Goal: Task Accomplishment & Management: Use online tool/utility

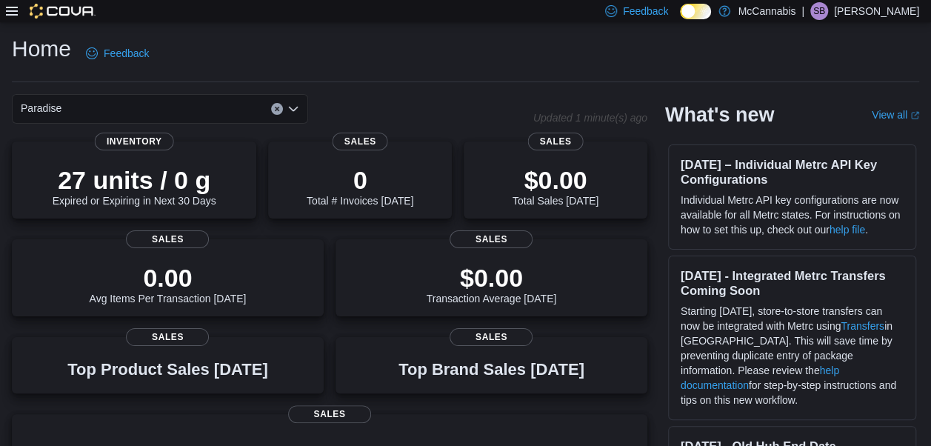
click at [4, 17] on div "Feedback Dark Mode McCannabis | SB [PERSON_NAME]" at bounding box center [465, 11] width 931 height 22
click at [16, 10] on icon at bounding box center [12, 11] width 12 height 12
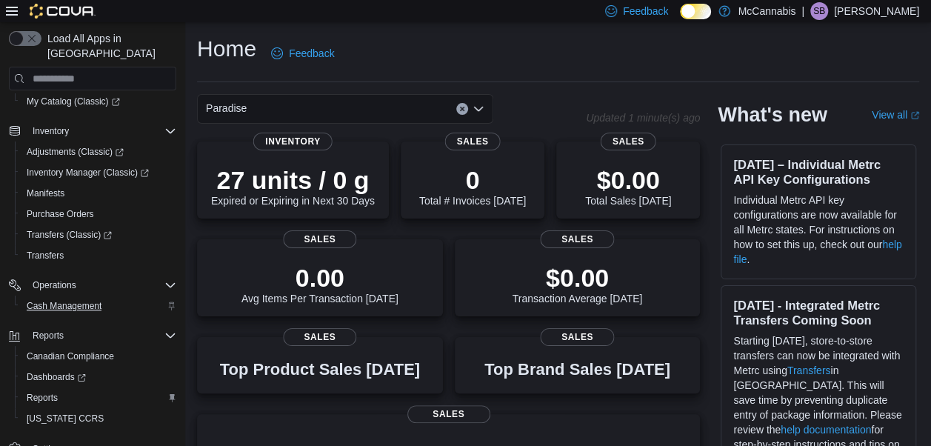
scroll to position [168, 0]
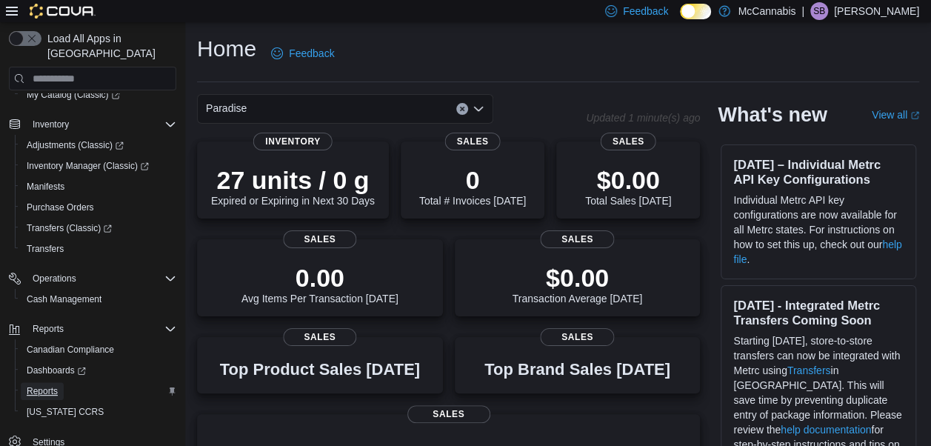
click at [52, 385] on span "Reports" at bounding box center [42, 391] width 31 height 12
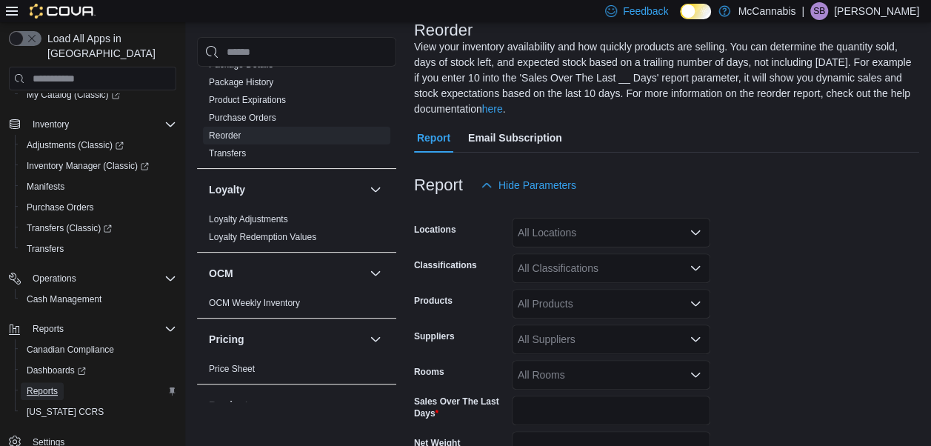
scroll to position [518, 0]
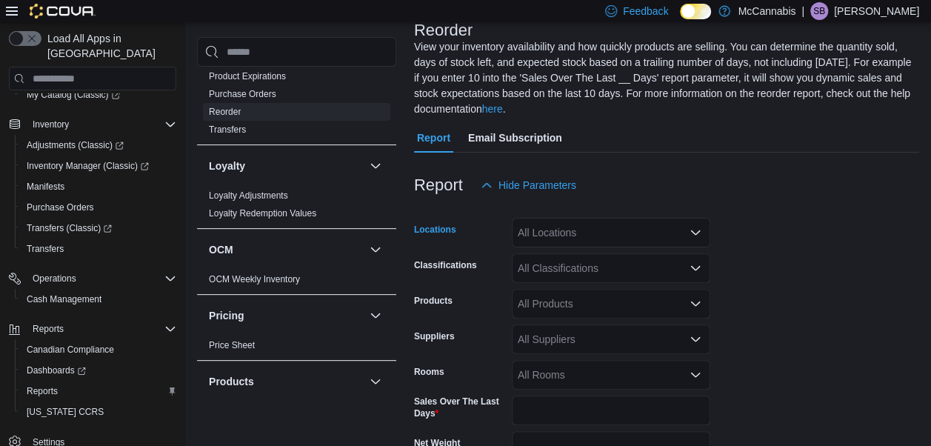
click at [604, 236] on div "All Locations" at bounding box center [611, 233] width 199 height 30
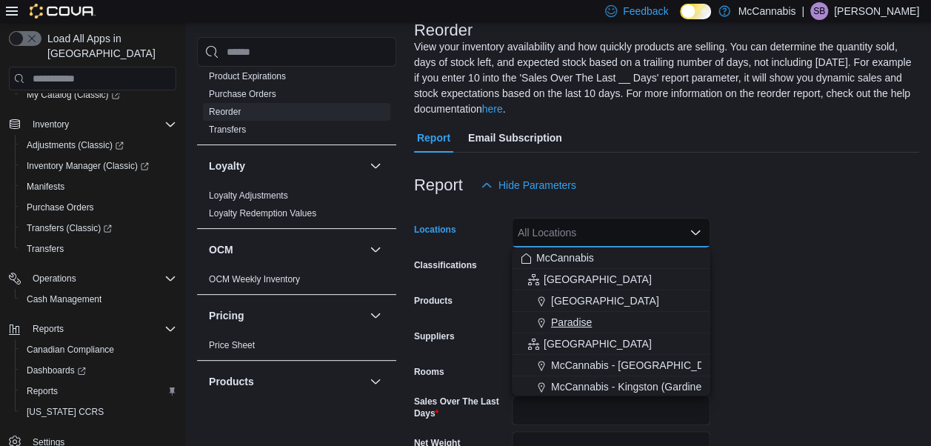
click at [584, 324] on span "Paradise" at bounding box center [571, 322] width 41 height 15
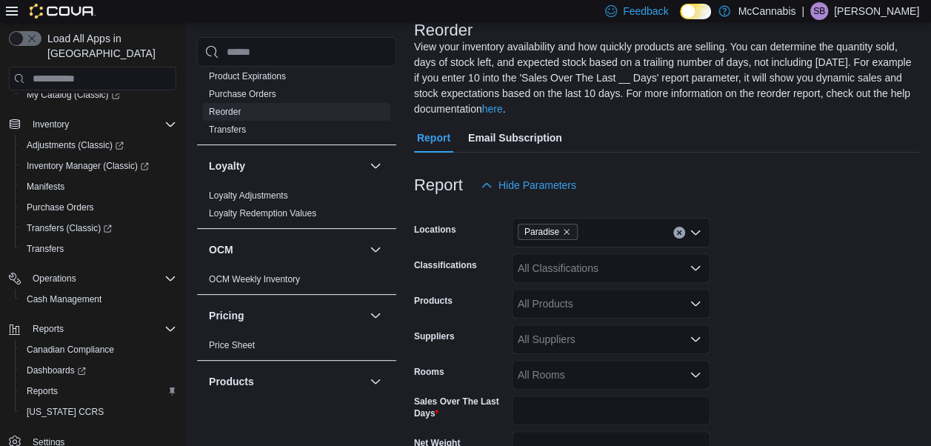
click at [722, 252] on form "Locations Paradise Classifications All Classifications Products All Products Su…" at bounding box center [666, 383] width 505 height 366
click at [629, 259] on div "All Classifications" at bounding box center [611, 268] width 199 height 30
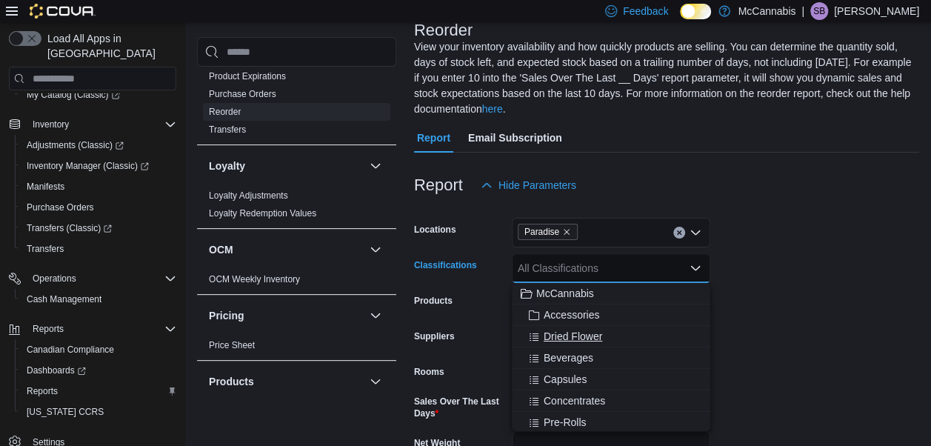
click at [562, 333] on span "Dried Flower" at bounding box center [573, 336] width 59 height 15
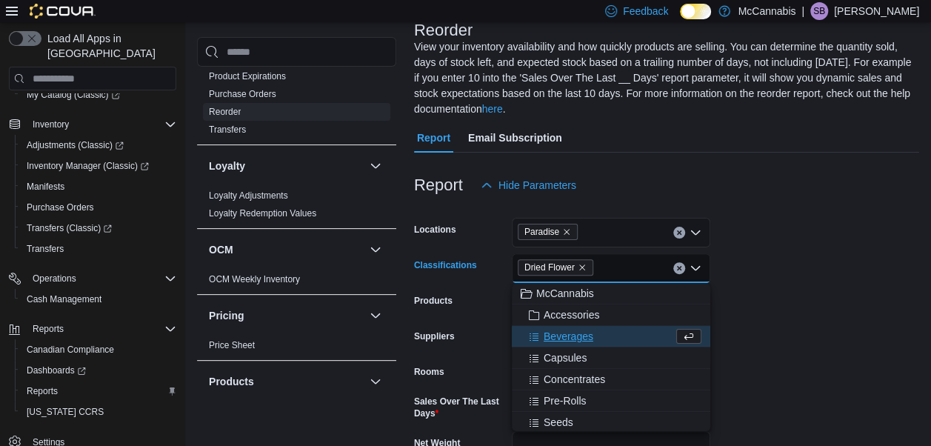
click at [561, 339] on span "Beverages" at bounding box center [569, 336] width 50 height 15
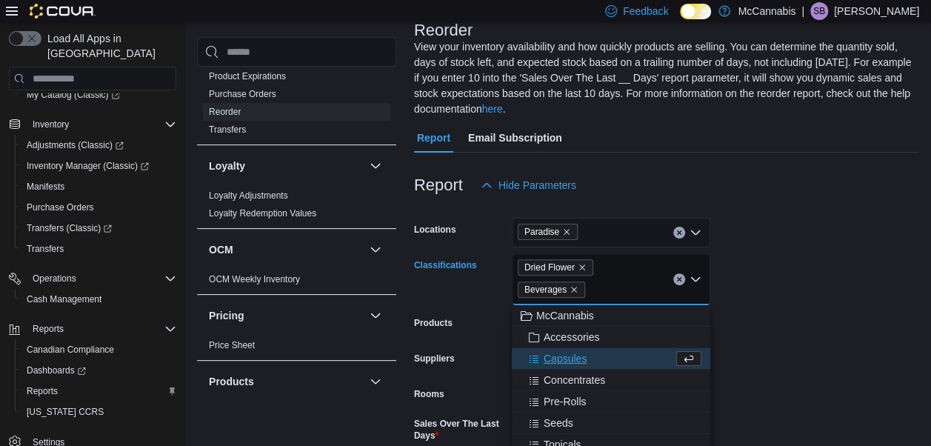
click at [556, 350] on button "Capsules" at bounding box center [611, 358] width 199 height 21
click at [556, 360] on span "Concentrates" at bounding box center [574, 358] width 61 height 15
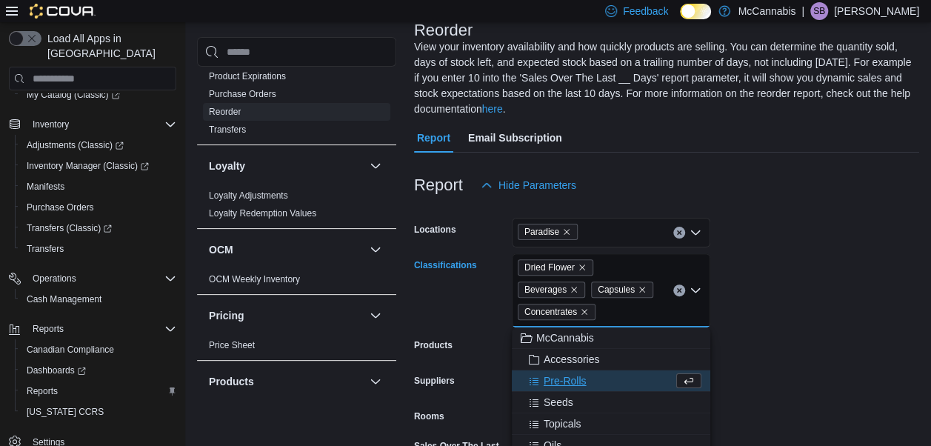
click at [547, 374] on span "Pre-Rolls" at bounding box center [565, 380] width 43 height 15
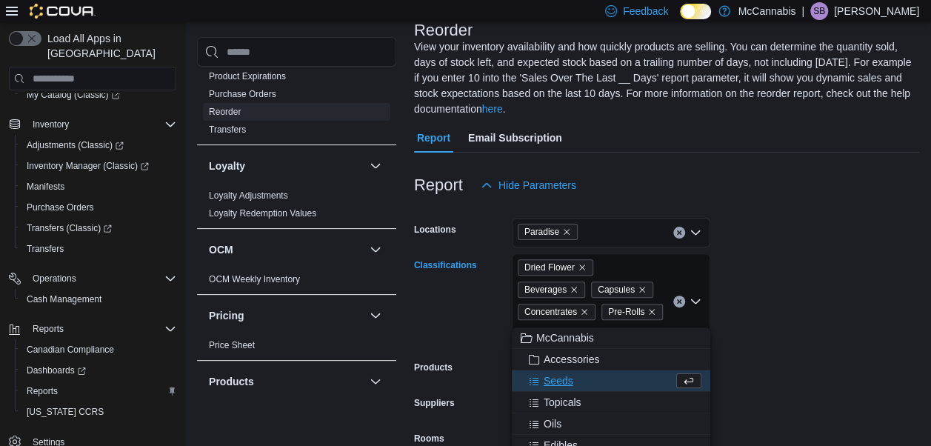
click at [550, 382] on span "Seeds" at bounding box center [559, 380] width 30 height 15
click at [553, 384] on span "Topicals" at bounding box center [563, 380] width 38 height 15
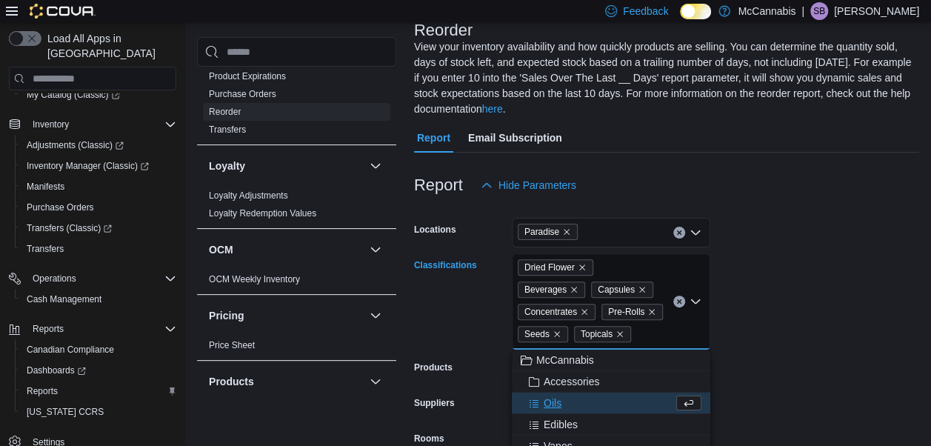
click at [552, 403] on span "Oils" at bounding box center [553, 403] width 18 height 15
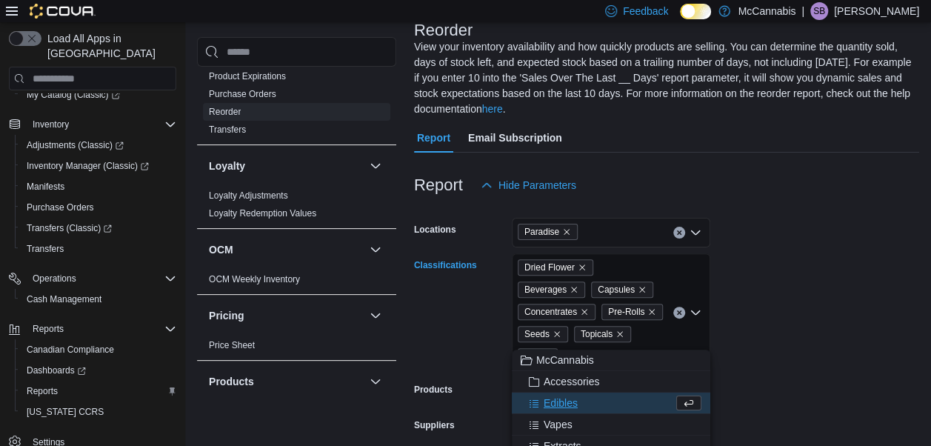
click at [550, 408] on span "Edibles" at bounding box center [561, 403] width 34 height 15
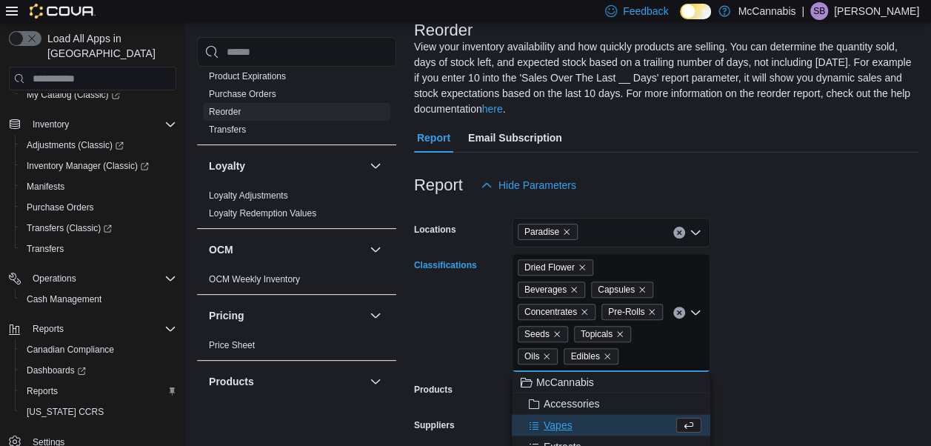
click at [548, 422] on span "Vapes" at bounding box center [558, 425] width 29 height 15
click at [548, 423] on span "Extracts" at bounding box center [563, 425] width 38 height 15
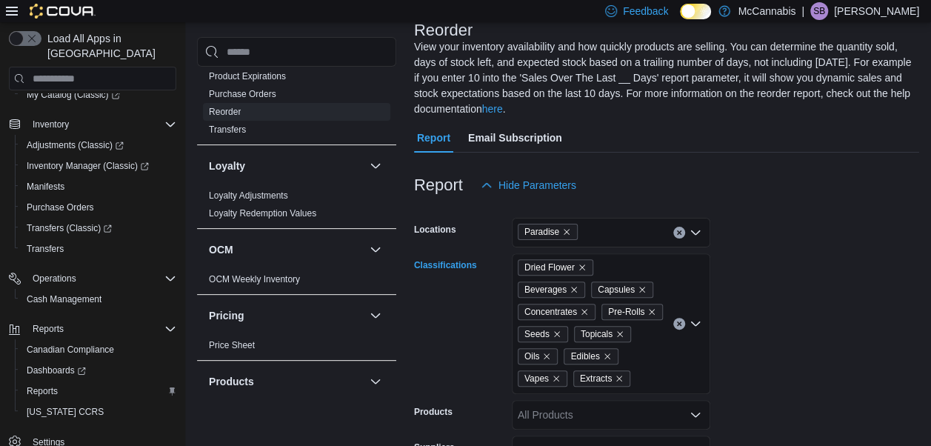
scroll to position [244, 0]
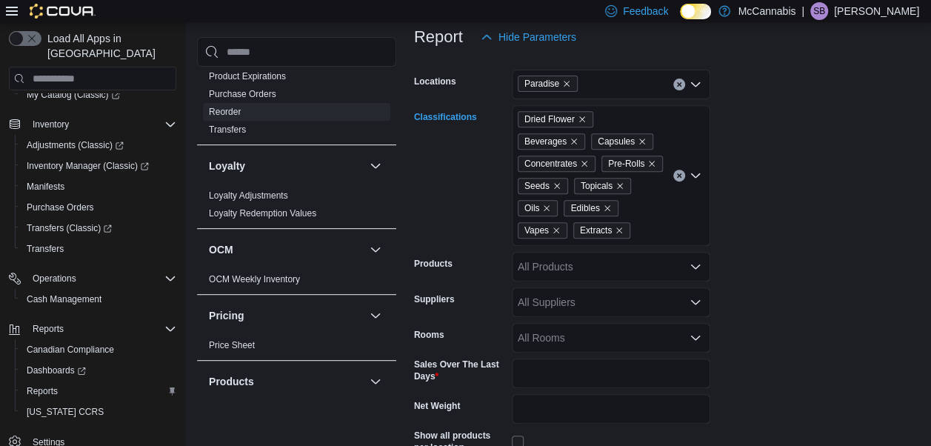
click at [649, 224] on div "Dried Flower Beverages Capsules Concentrates Pre-Rolls Seeds Topicals Oils Edib…" at bounding box center [611, 175] width 199 height 141
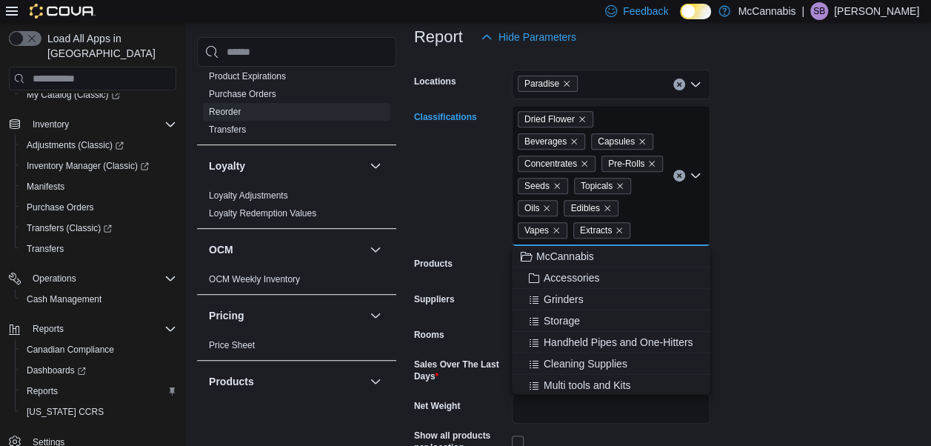
click at [826, 293] on form "Locations Paradise Classifications Dried Flower Beverages Capsules Concentrates…" at bounding box center [666, 290] width 505 height 477
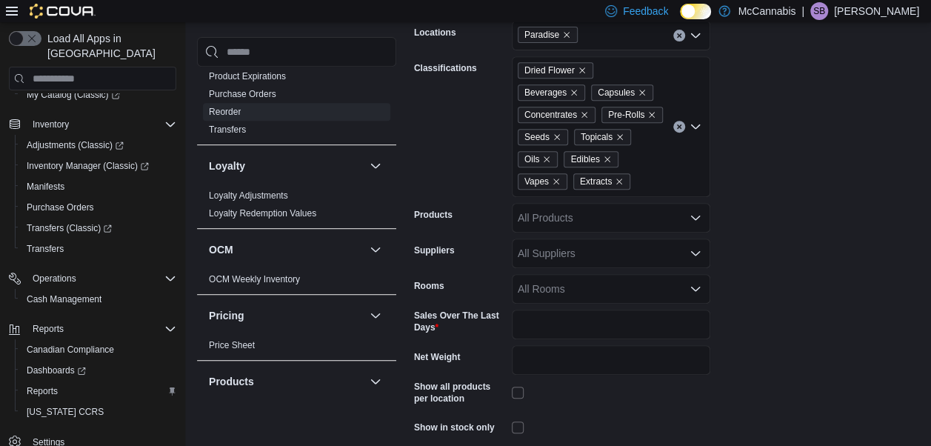
scroll to position [357, 0]
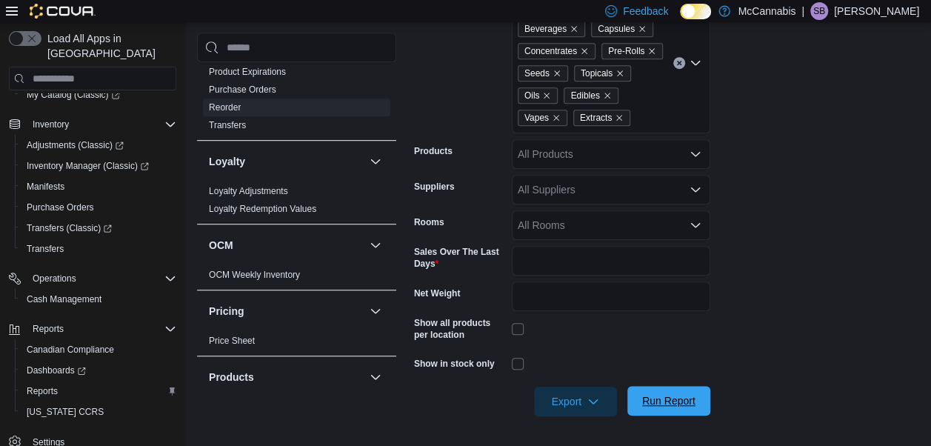
click at [678, 406] on span "Run Report" at bounding box center [668, 400] width 53 height 15
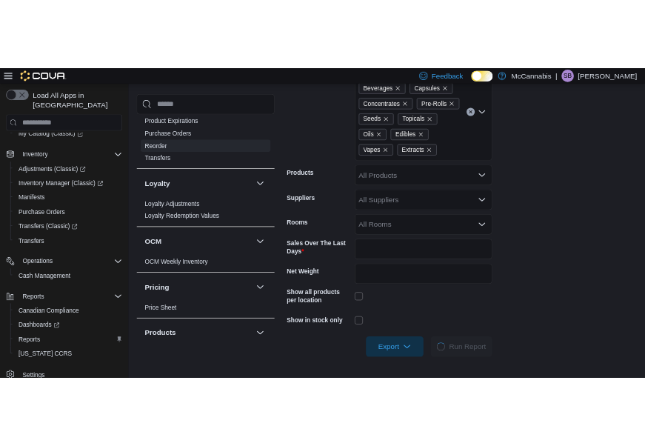
scroll to position [505, 0]
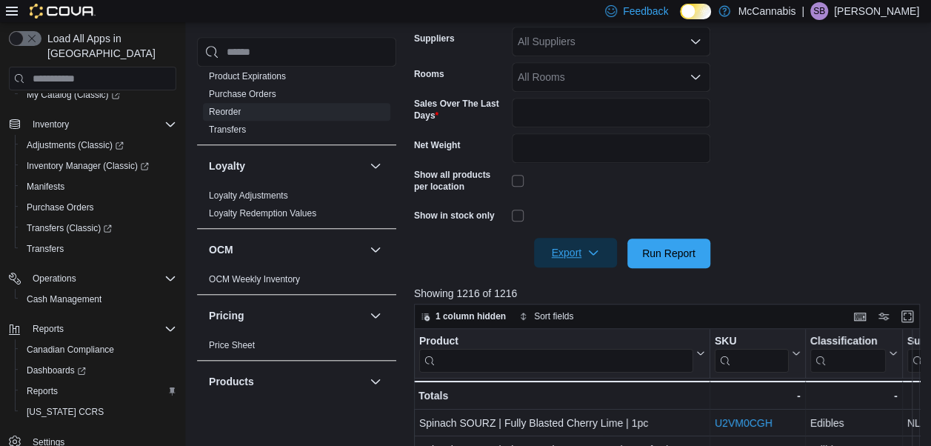
click at [582, 253] on span "Export" at bounding box center [575, 253] width 65 height 30
click at [594, 280] on span "Export to Excel" at bounding box center [577, 283] width 67 height 12
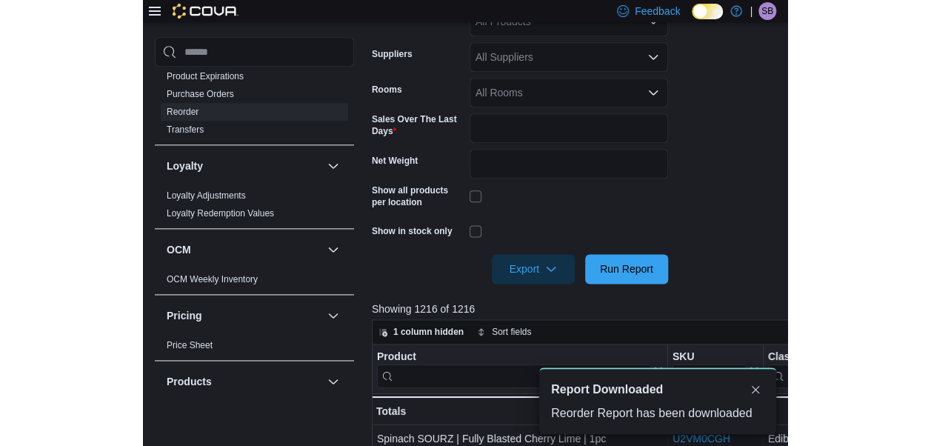
scroll to position [0, 0]
